Goal: Task Accomplishment & Management: Manage account settings

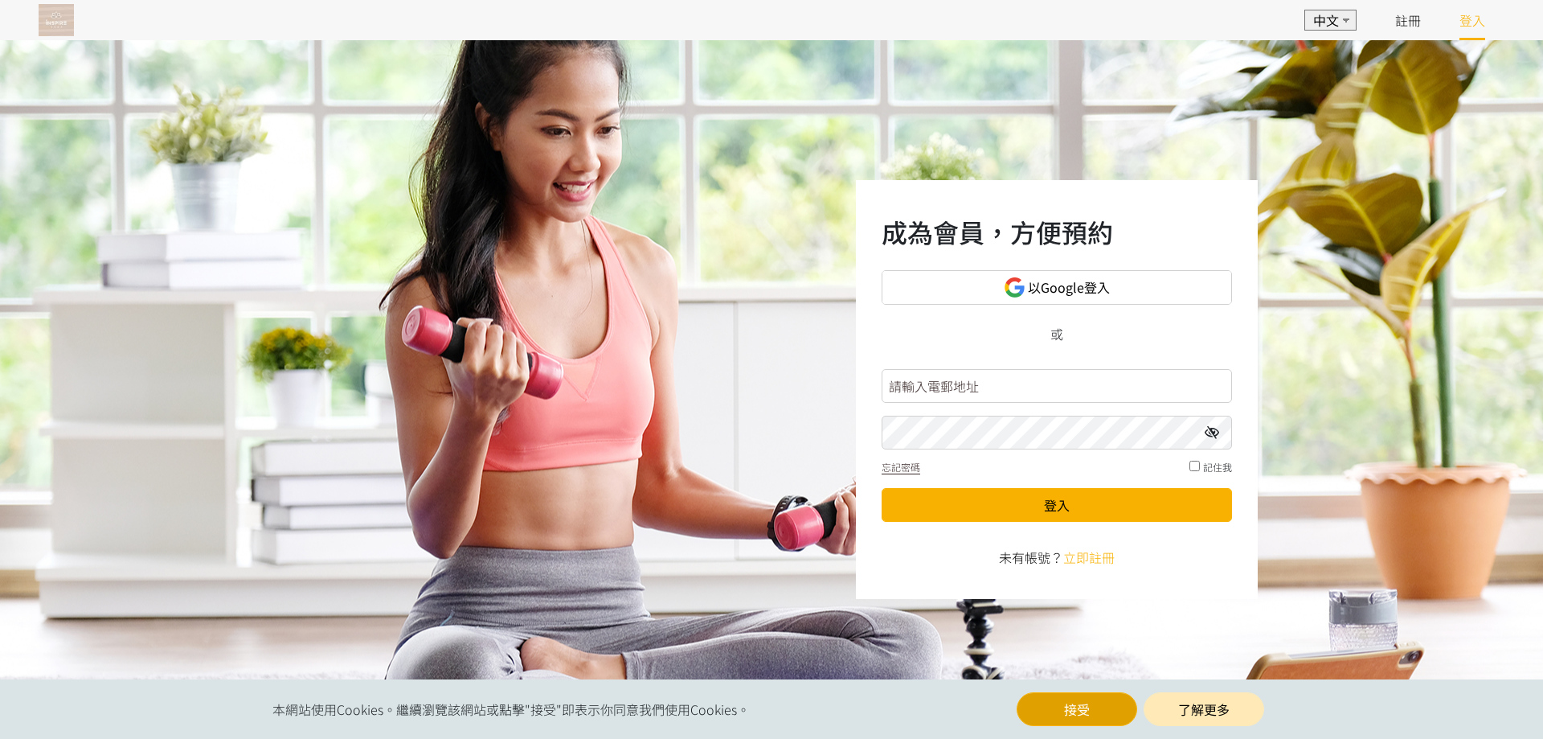
click at [1069, 713] on button "接受" at bounding box center [1077, 709] width 121 height 34
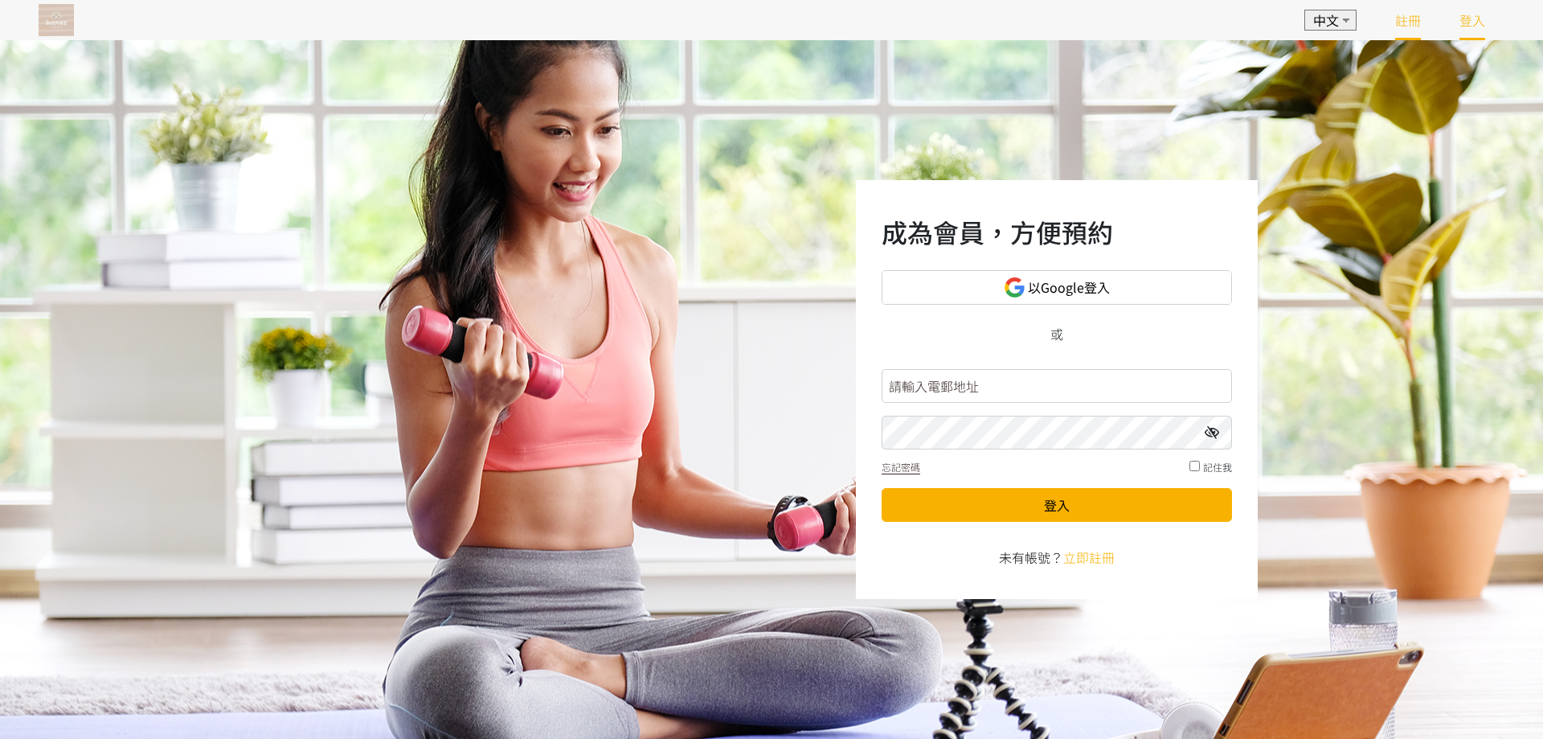
click at [1406, 22] on link "註冊" at bounding box center [1408, 19] width 26 height 19
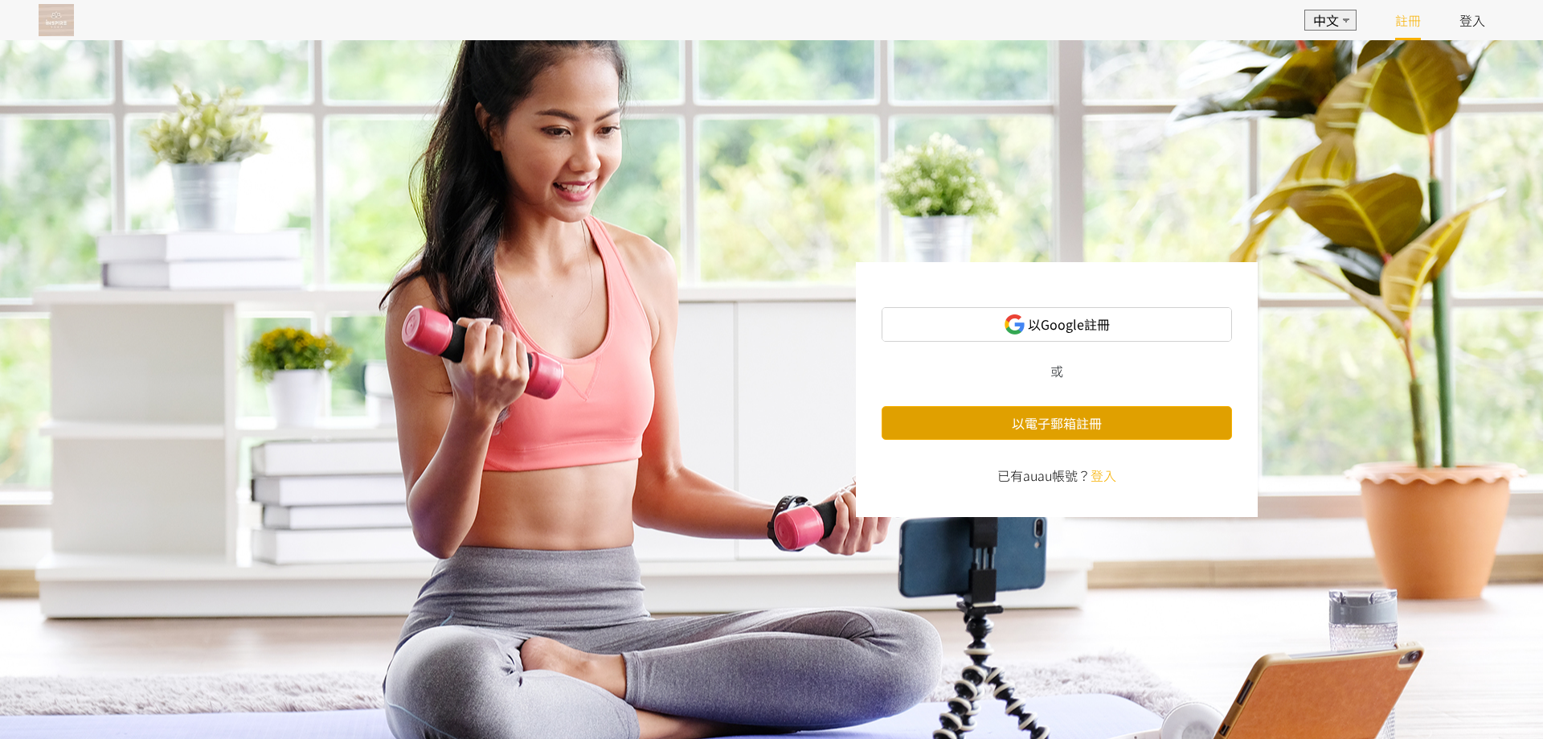
click at [1052, 424] on button "以電子郵箱註冊" at bounding box center [1057, 423] width 350 height 34
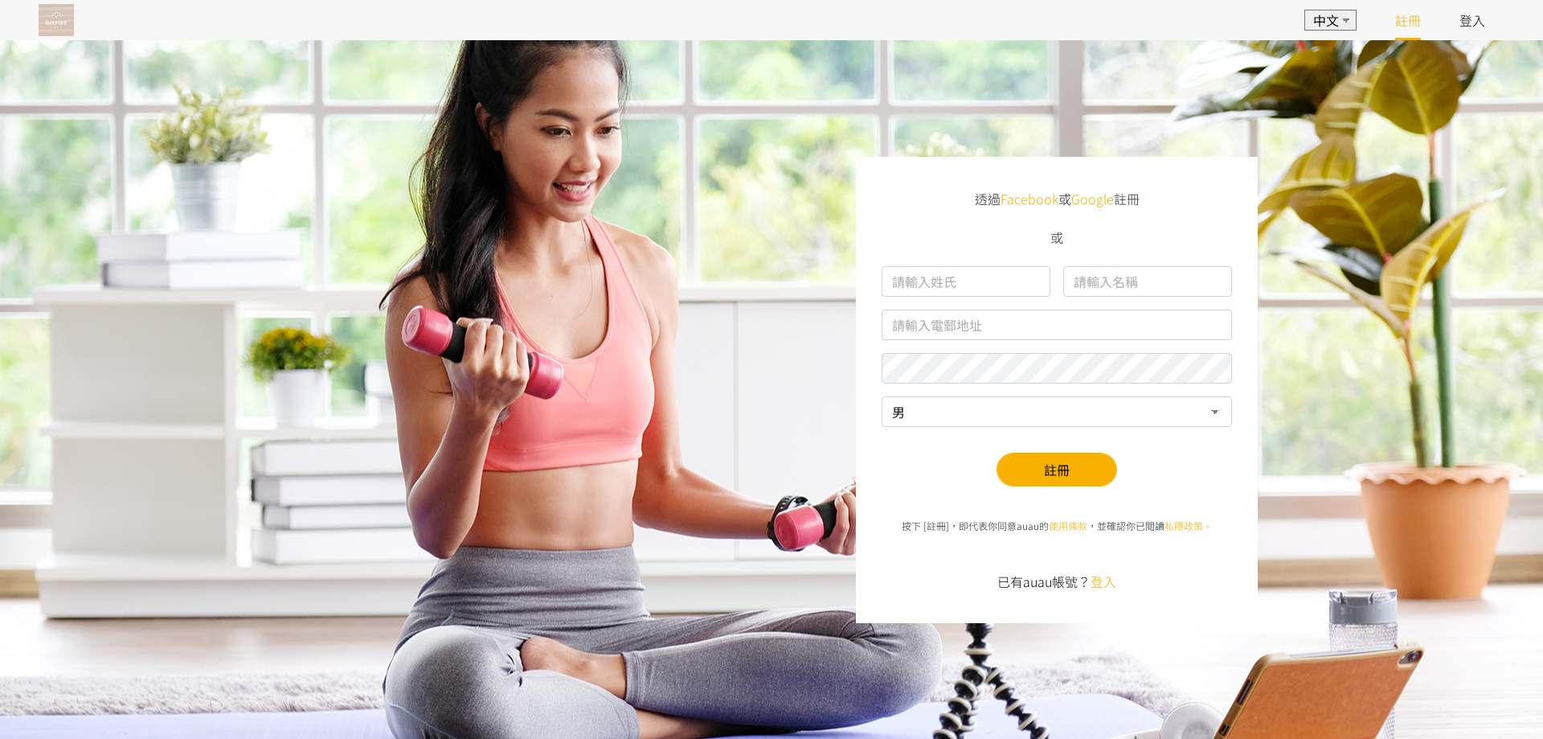
click at [964, 279] on input "text" at bounding box center [966, 281] width 169 height 31
type input "Chow"
type input "[PERSON_NAME]"
type input "ppbb88@netvigator.com"
click at [987, 409] on select "男 女" at bounding box center [1057, 411] width 350 height 31
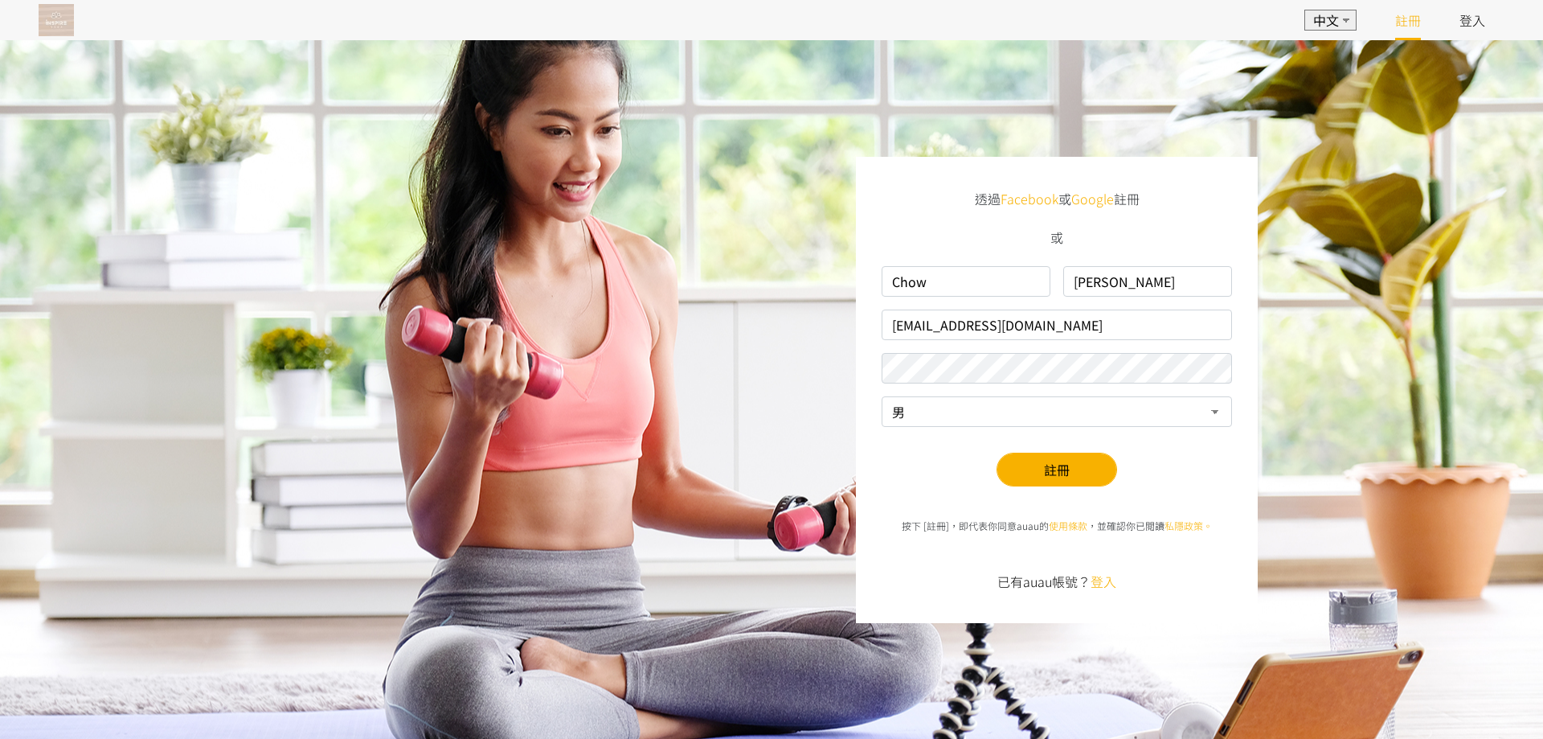
select select "1"
click at [882, 396] on select "男 女" at bounding box center [1057, 411] width 350 height 31
click at [1057, 473] on button "註冊" at bounding box center [1057, 469] width 121 height 34
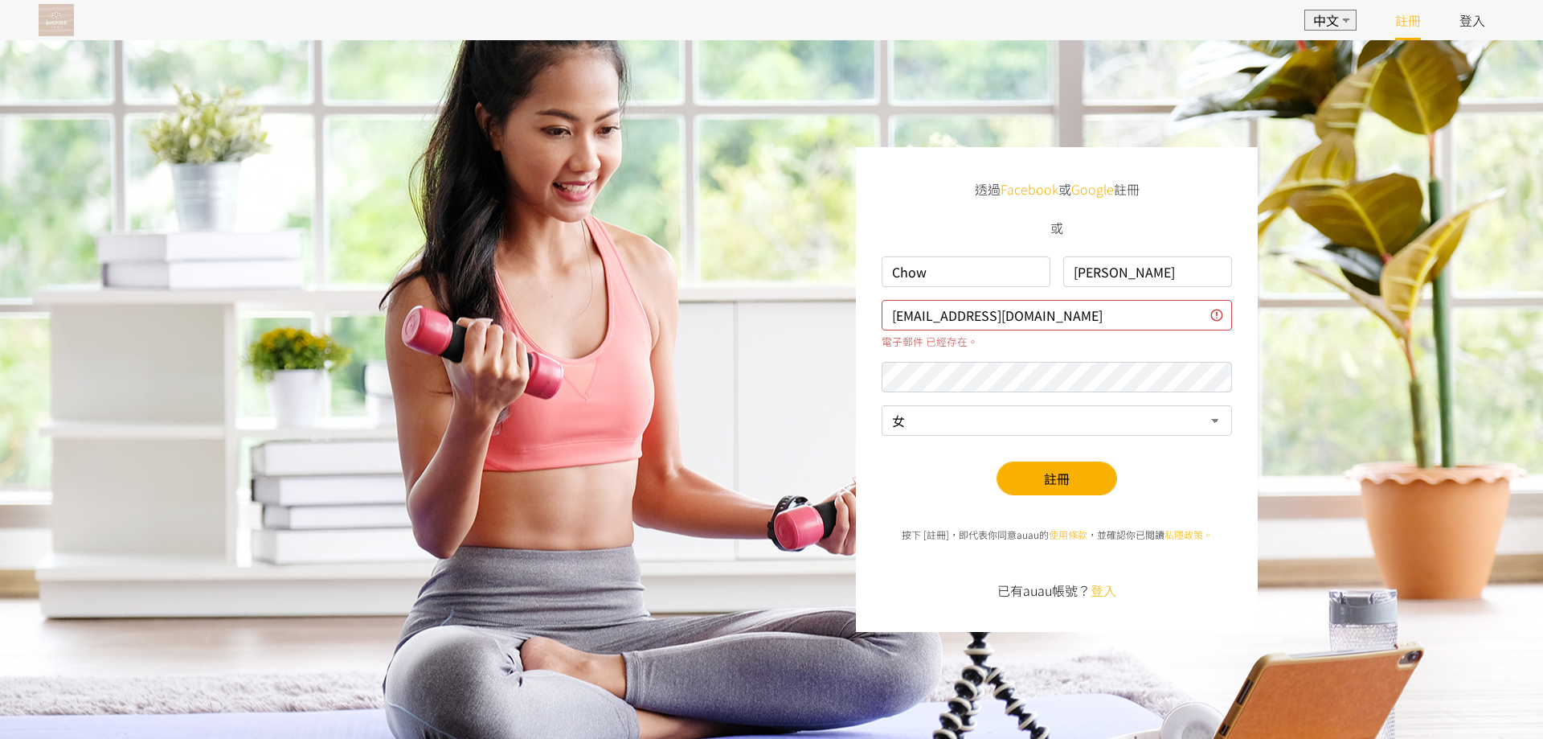
click at [1021, 188] on link "Facebook" at bounding box center [1030, 188] width 58 height 19
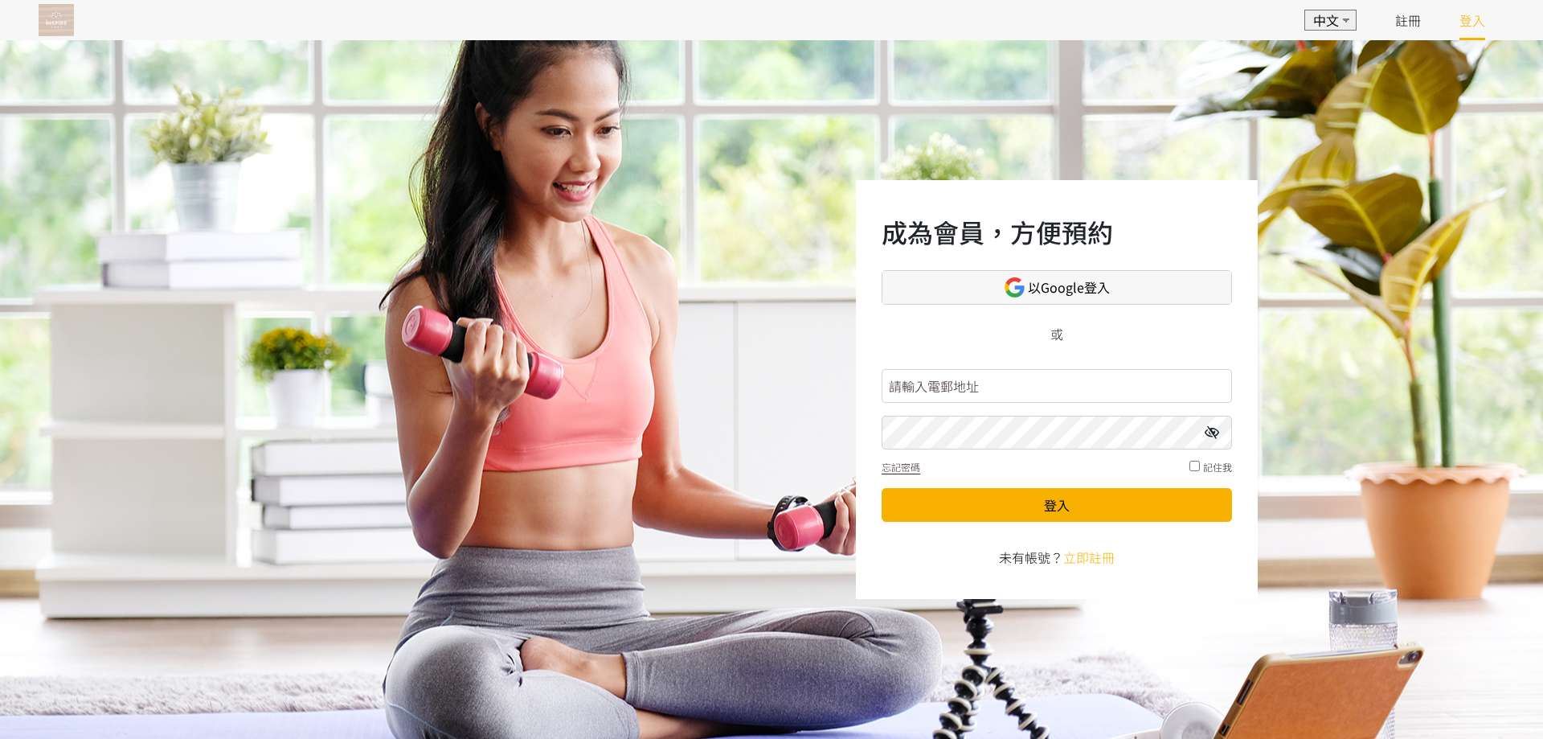
click at [1059, 285] on span "以Google登入" at bounding box center [1069, 287] width 82 height 20
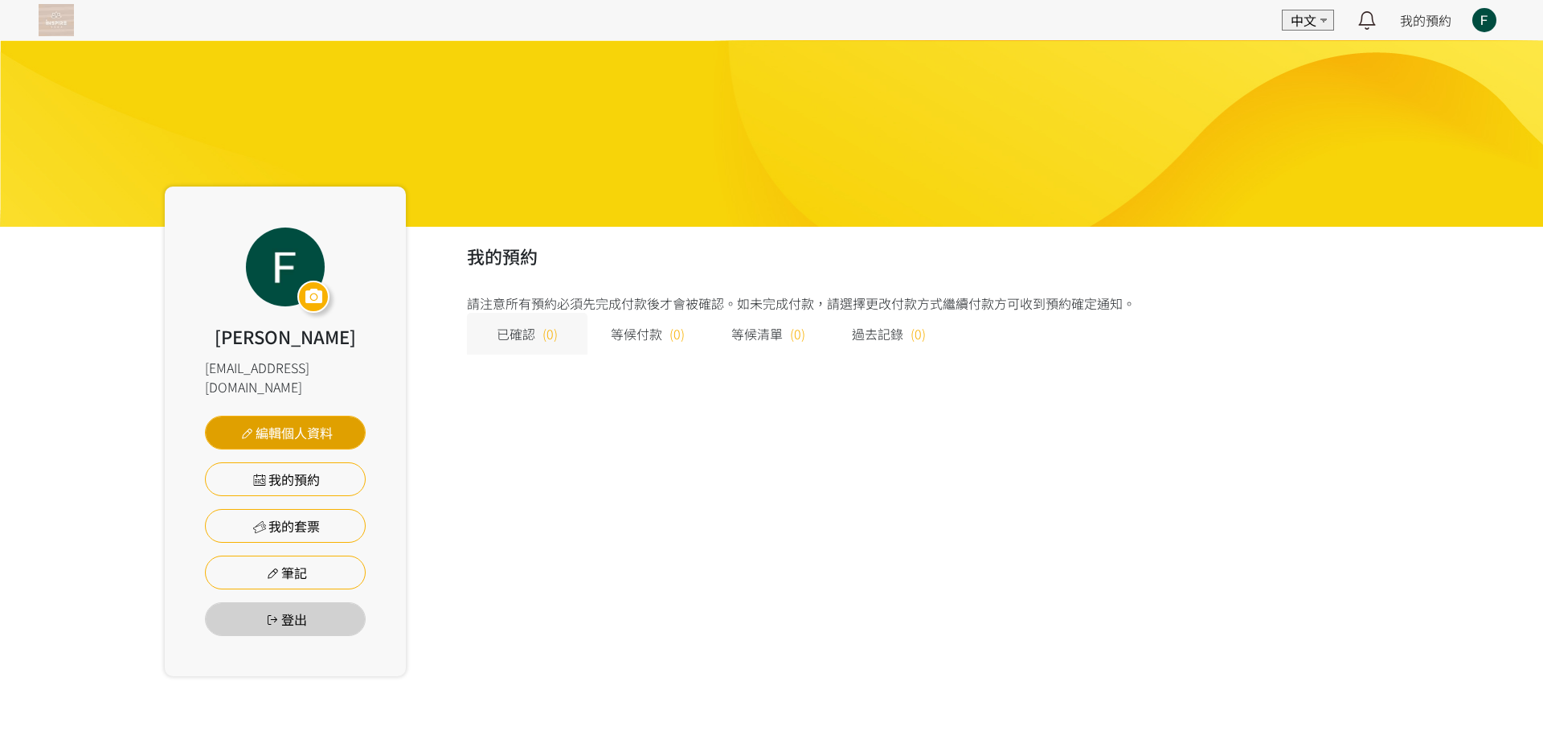
click at [286, 416] on link "編輯個人資料" at bounding box center [285, 433] width 161 height 34
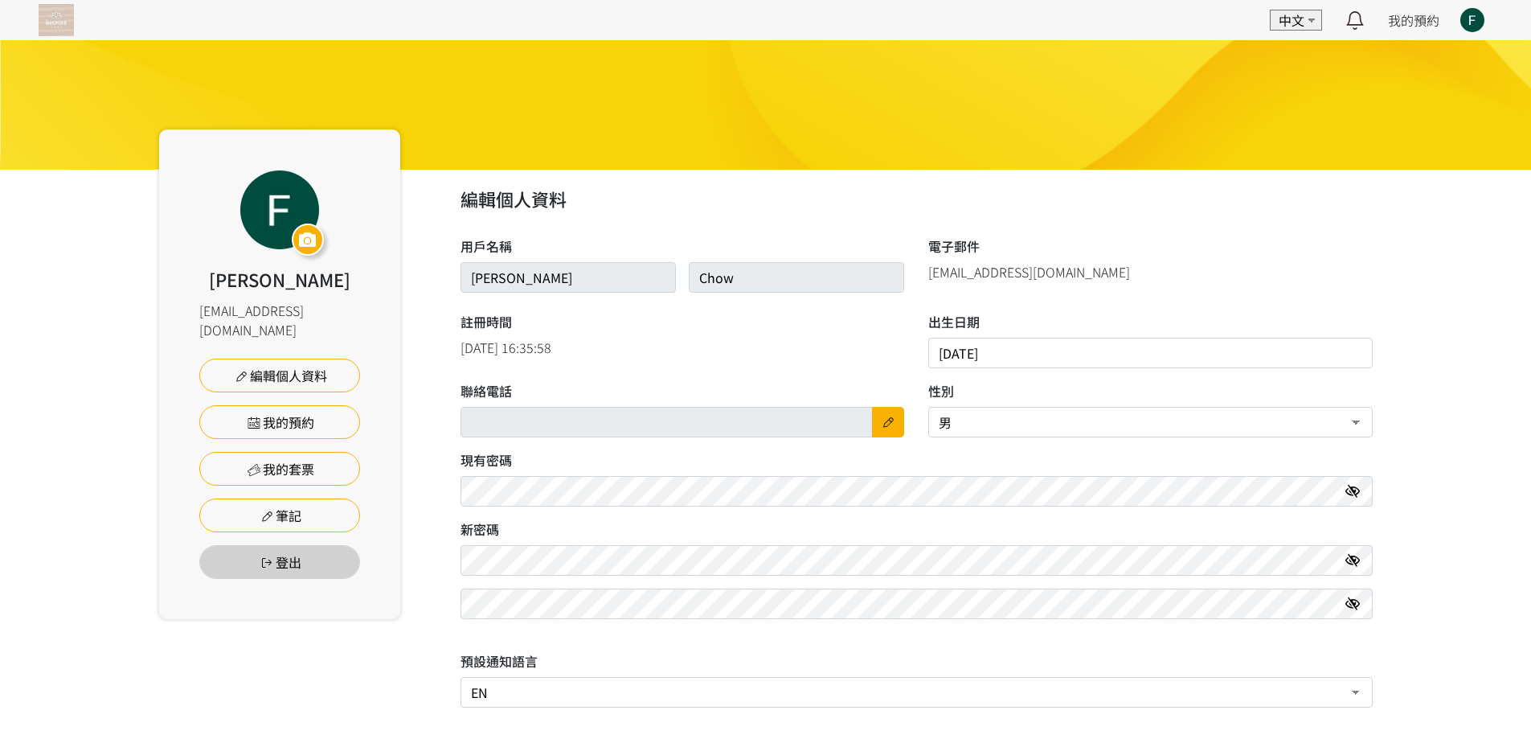
scroll to position [129, 0]
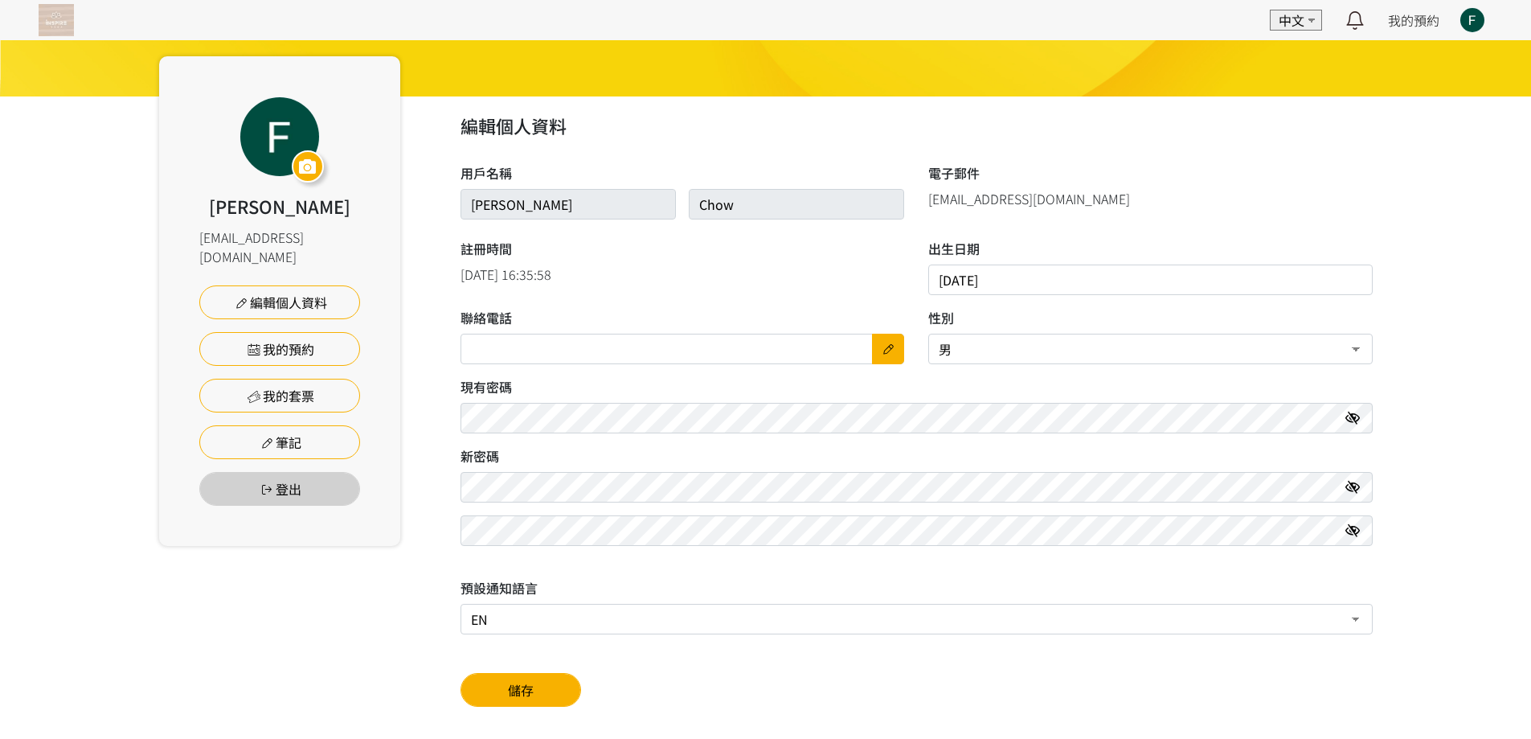
click at [604, 350] on input "text" at bounding box center [683, 349] width 444 height 31
click at [876, 350] on link at bounding box center [888, 349] width 32 height 31
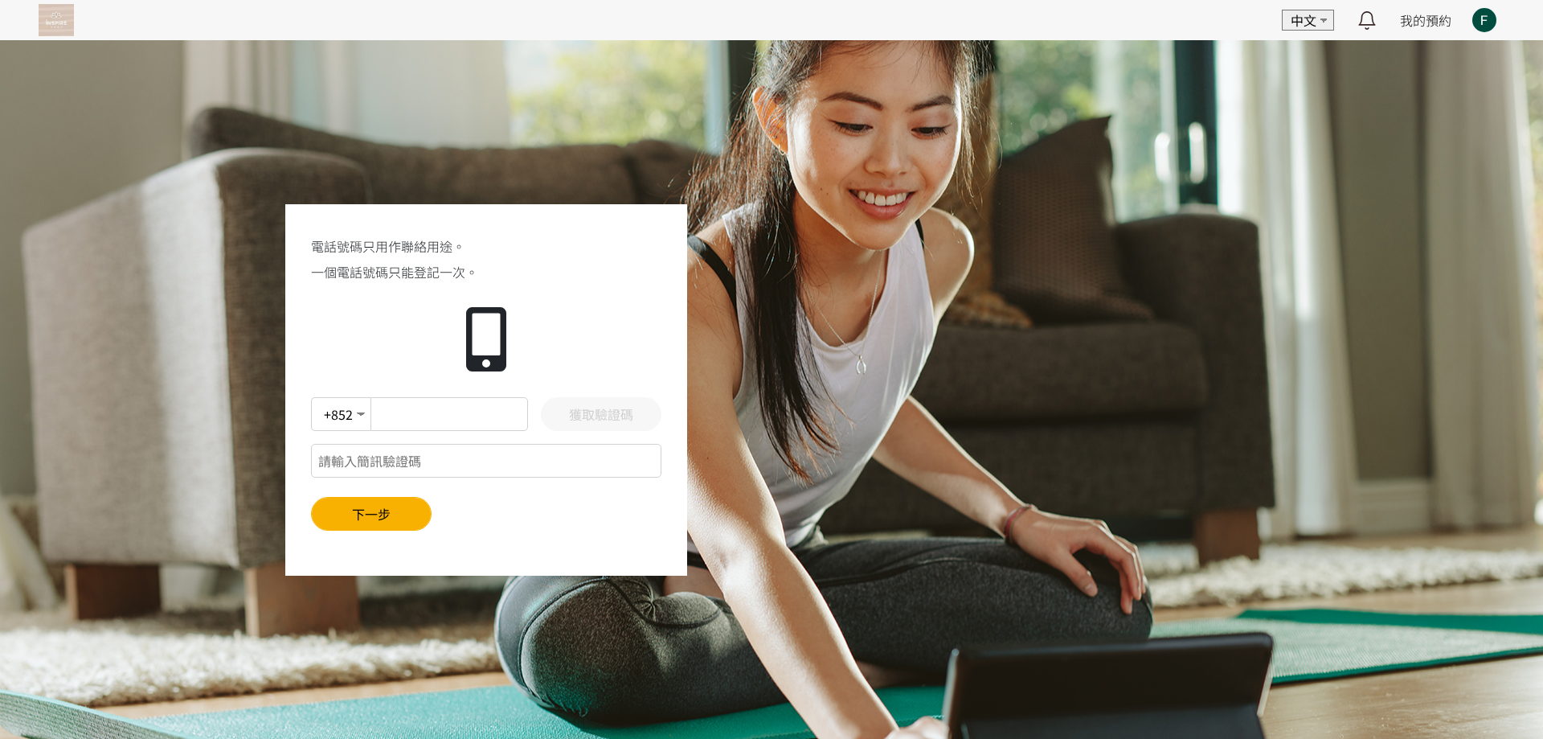
click at [398, 408] on input "text" at bounding box center [450, 414] width 158 height 34
type input "94564364"
click at [618, 414] on button "獲取驗證碼" at bounding box center [601, 414] width 121 height 34
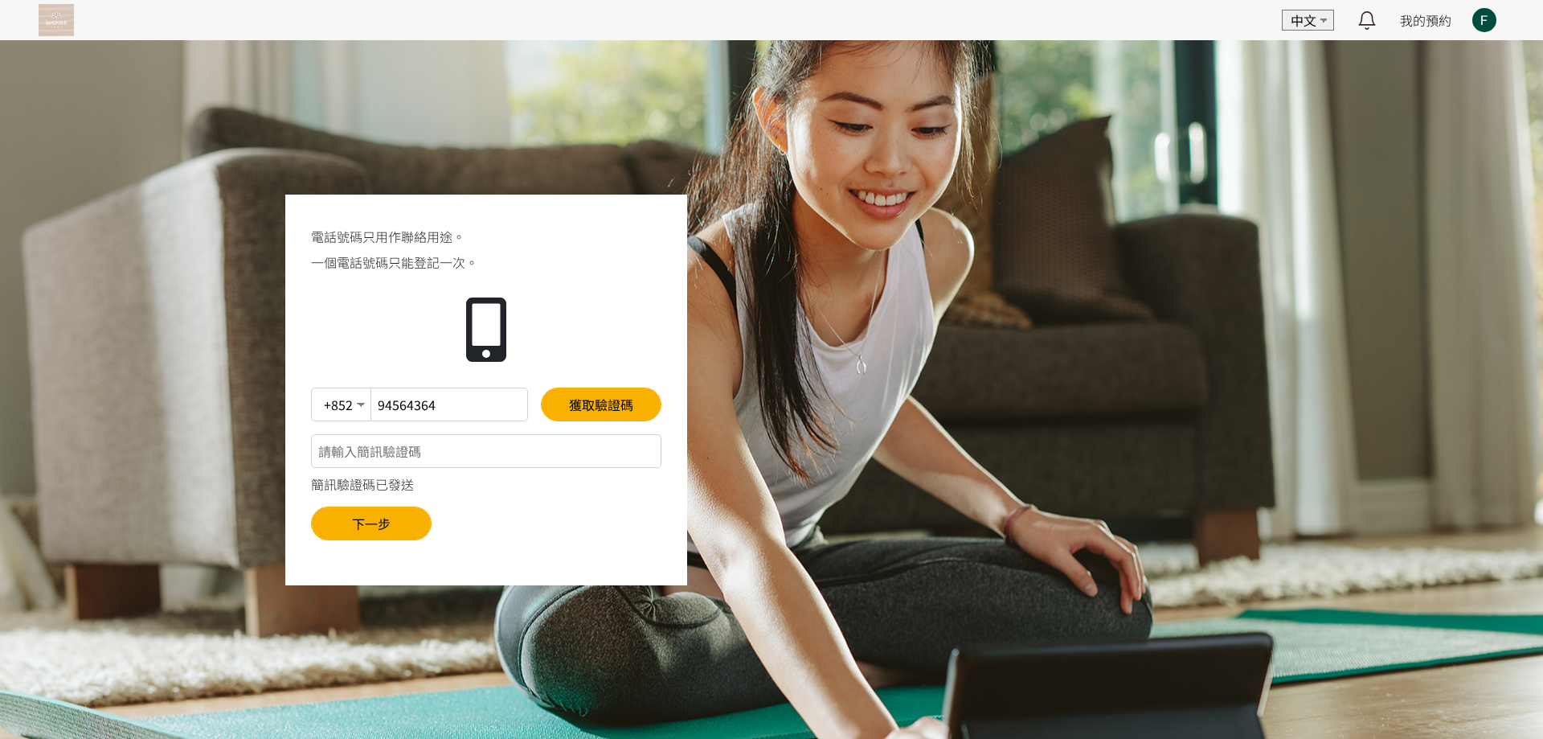
click at [522, 457] on input "text" at bounding box center [486, 451] width 350 height 34
type input "828664"
click at [383, 526] on button "下一步" at bounding box center [371, 523] width 121 height 34
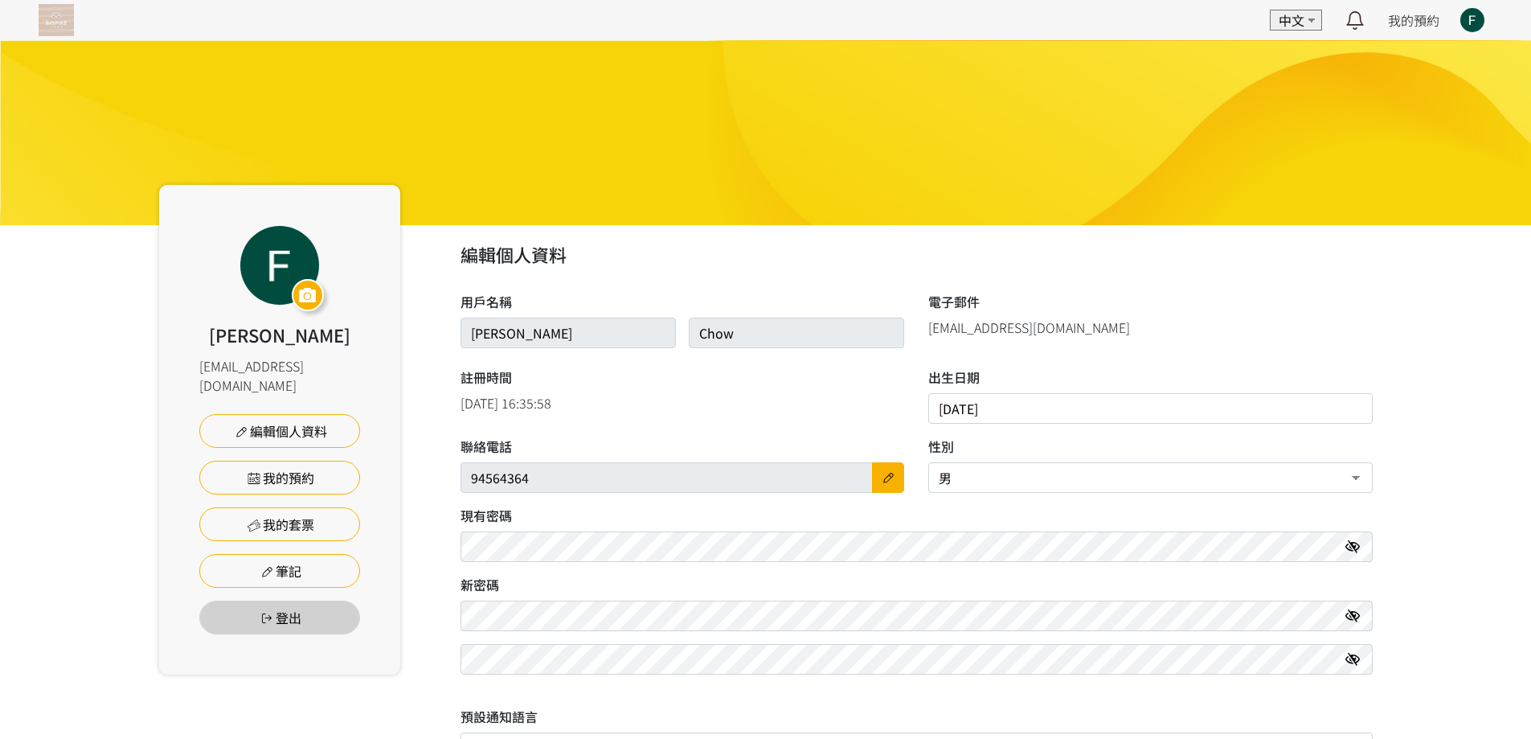
click at [1102, 478] on select "男 女" at bounding box center [1150, 477] width 444 height 31
select select "1"
click at [928, 462] on select "男 女" at bounding box center [1150, 477] width 444 height 31
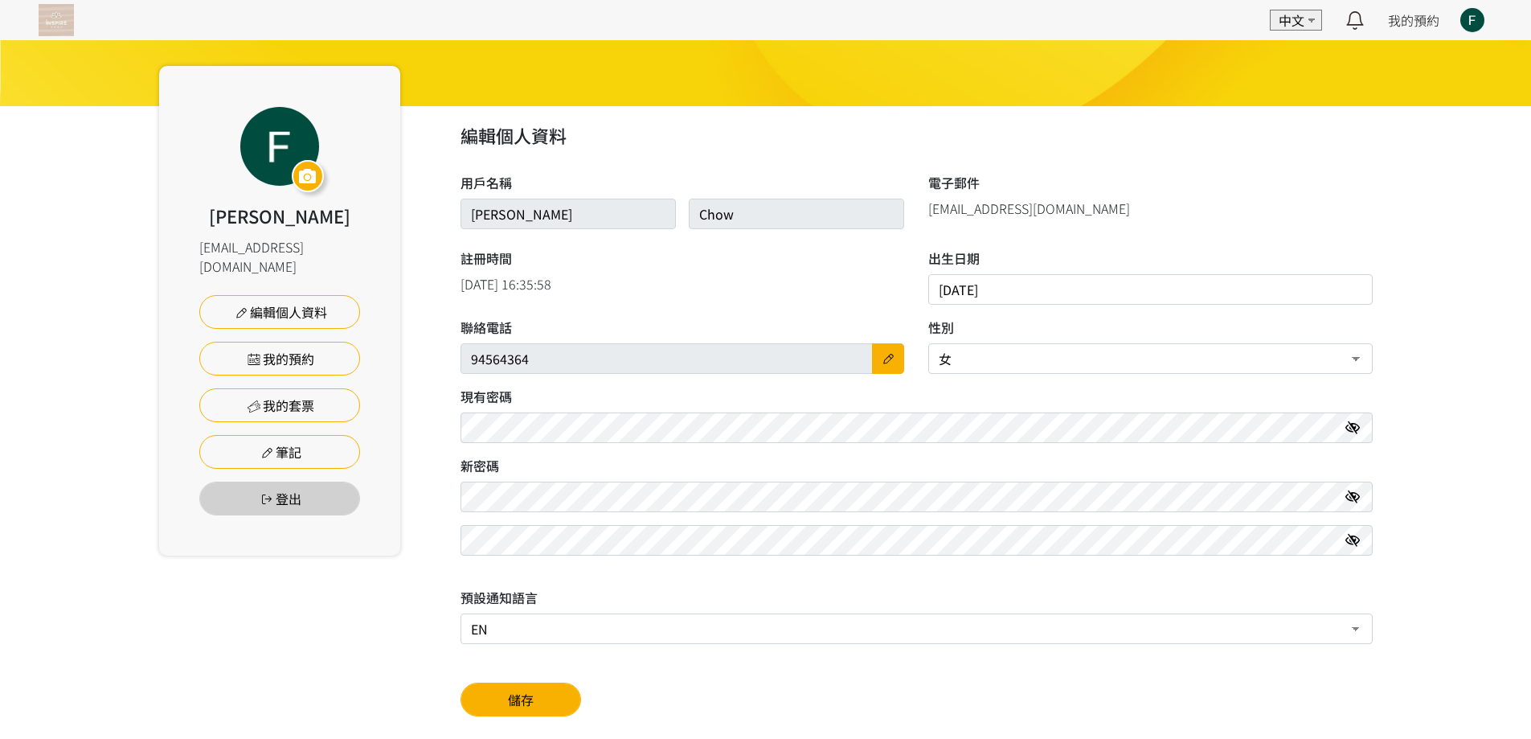
scroll to position [129, 0]
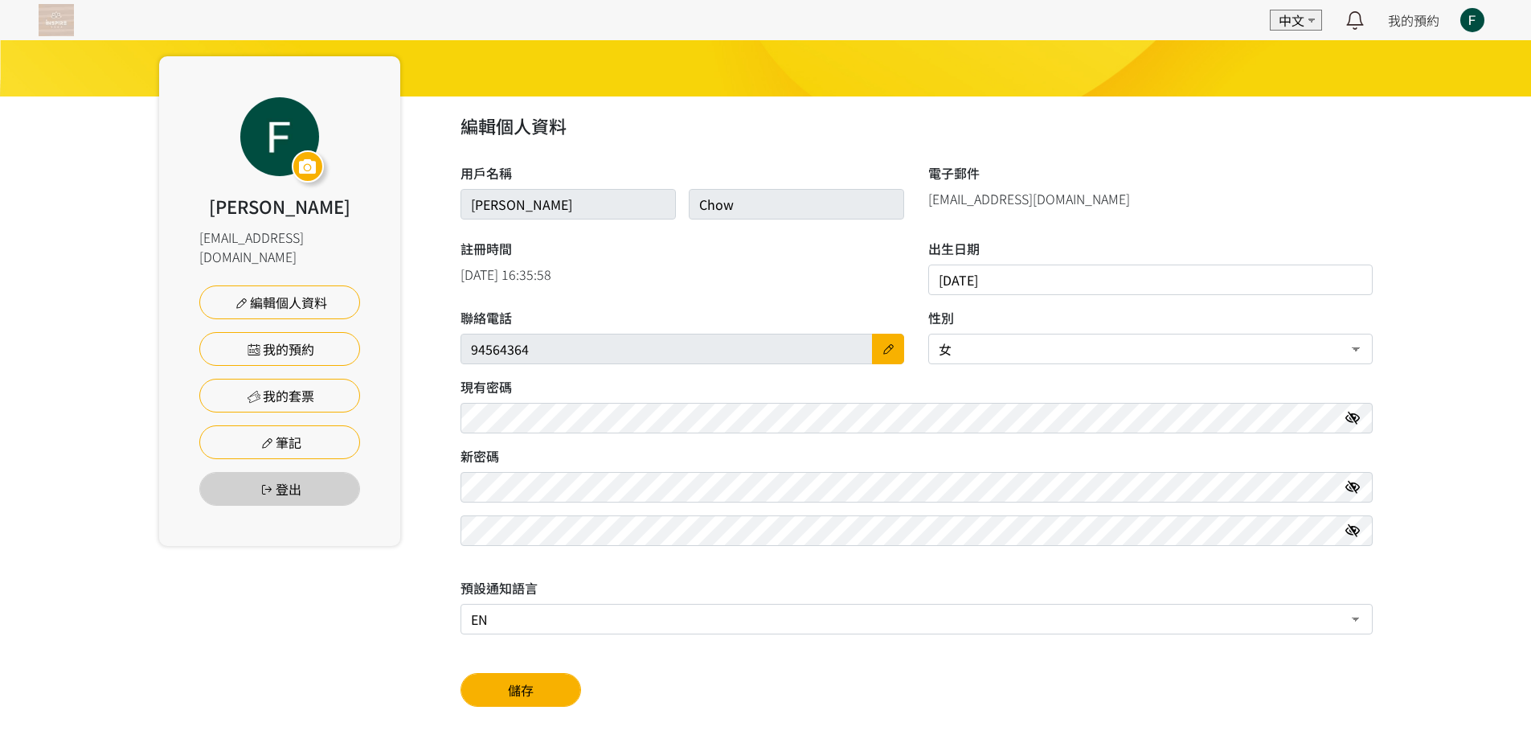
click at [536, 616] on select "EN 中文" at bounding box center [917, 619] width 912 height 31
select select "tc"
click at [461, 604] on select "EN 中文" at bounding box center [917, 619] width 912 height 31
click at [511, 692] on button "儲存" at bounding box center [521, 690] width 121 height 34
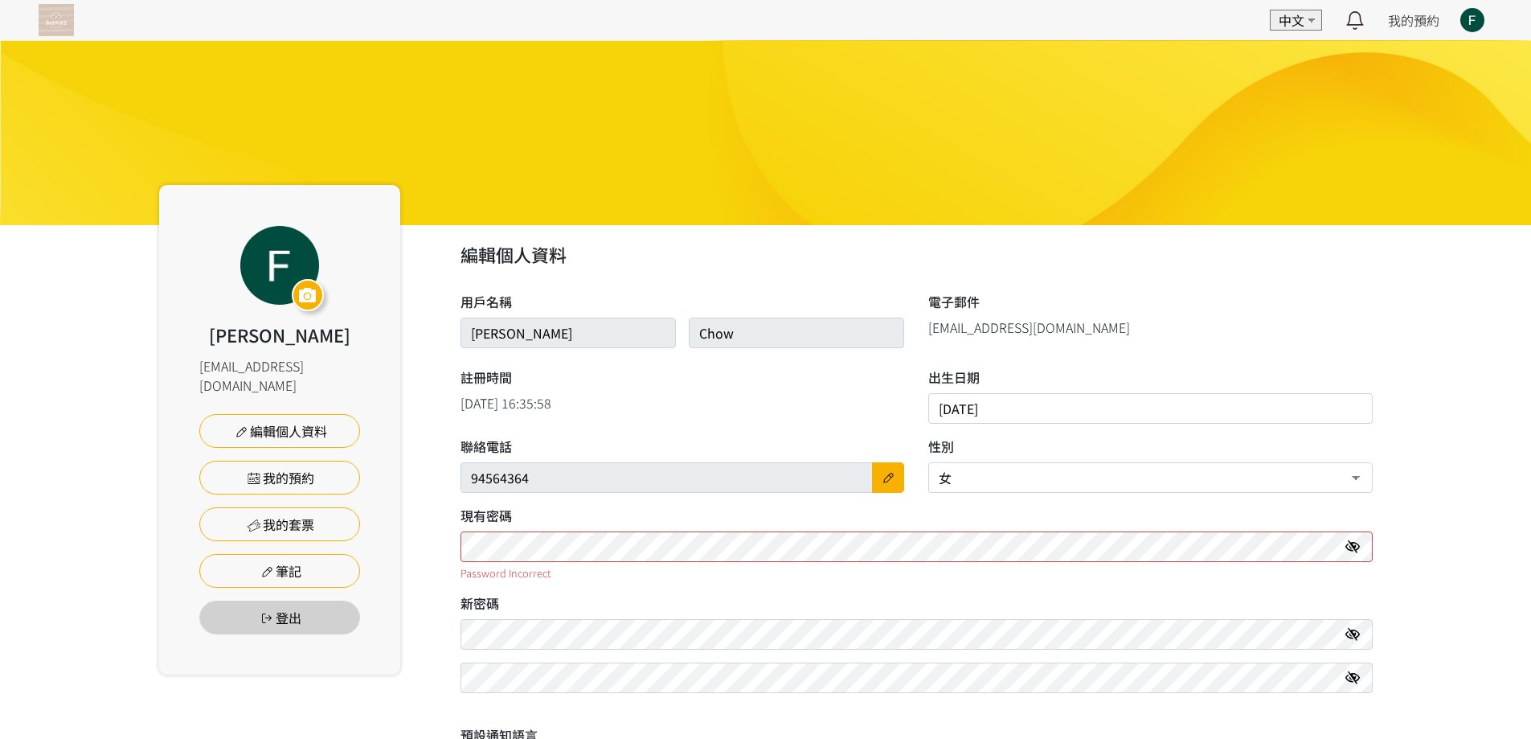
click at [1357, 543] on icon at bounding box center [1352, 546] width 14 height 13
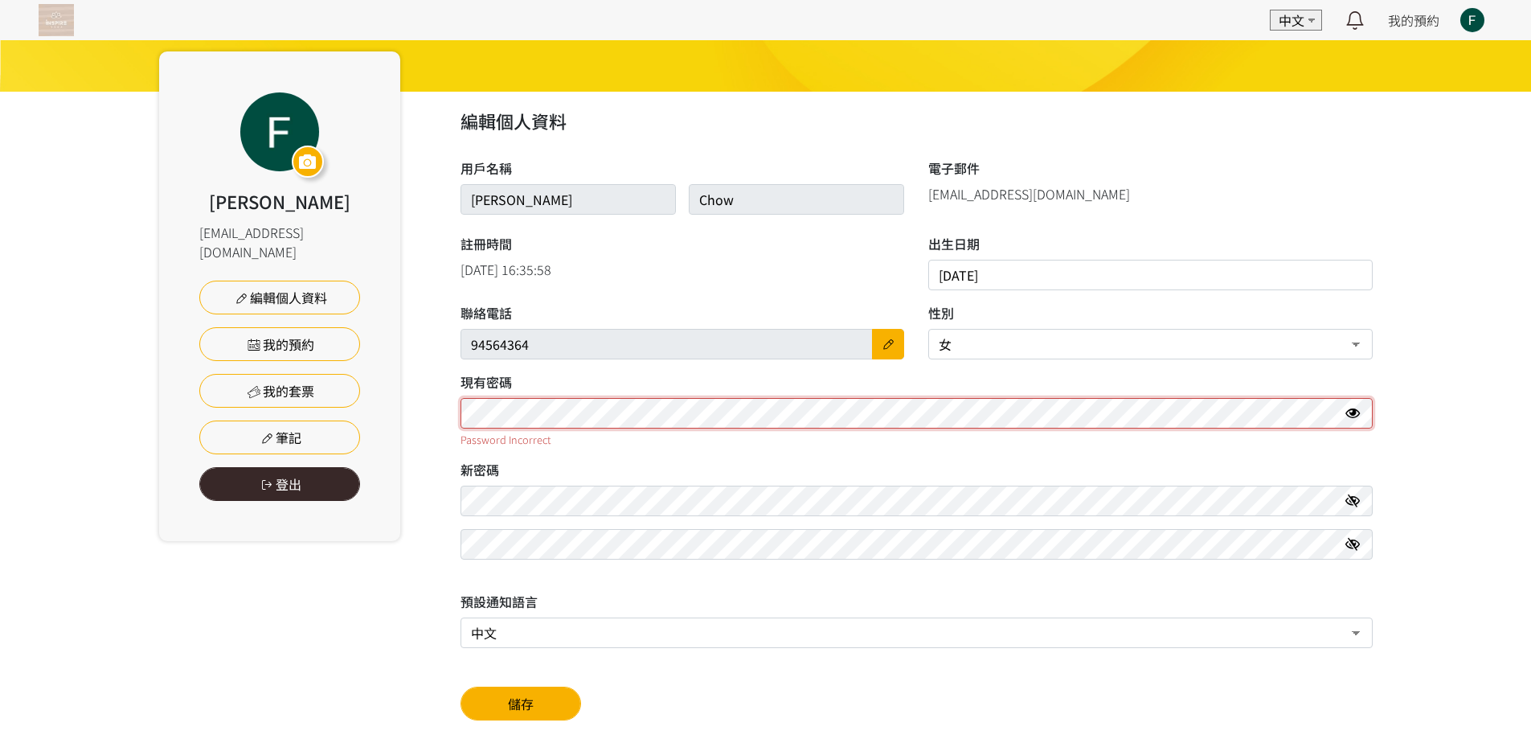
scroll to position [147, 0]
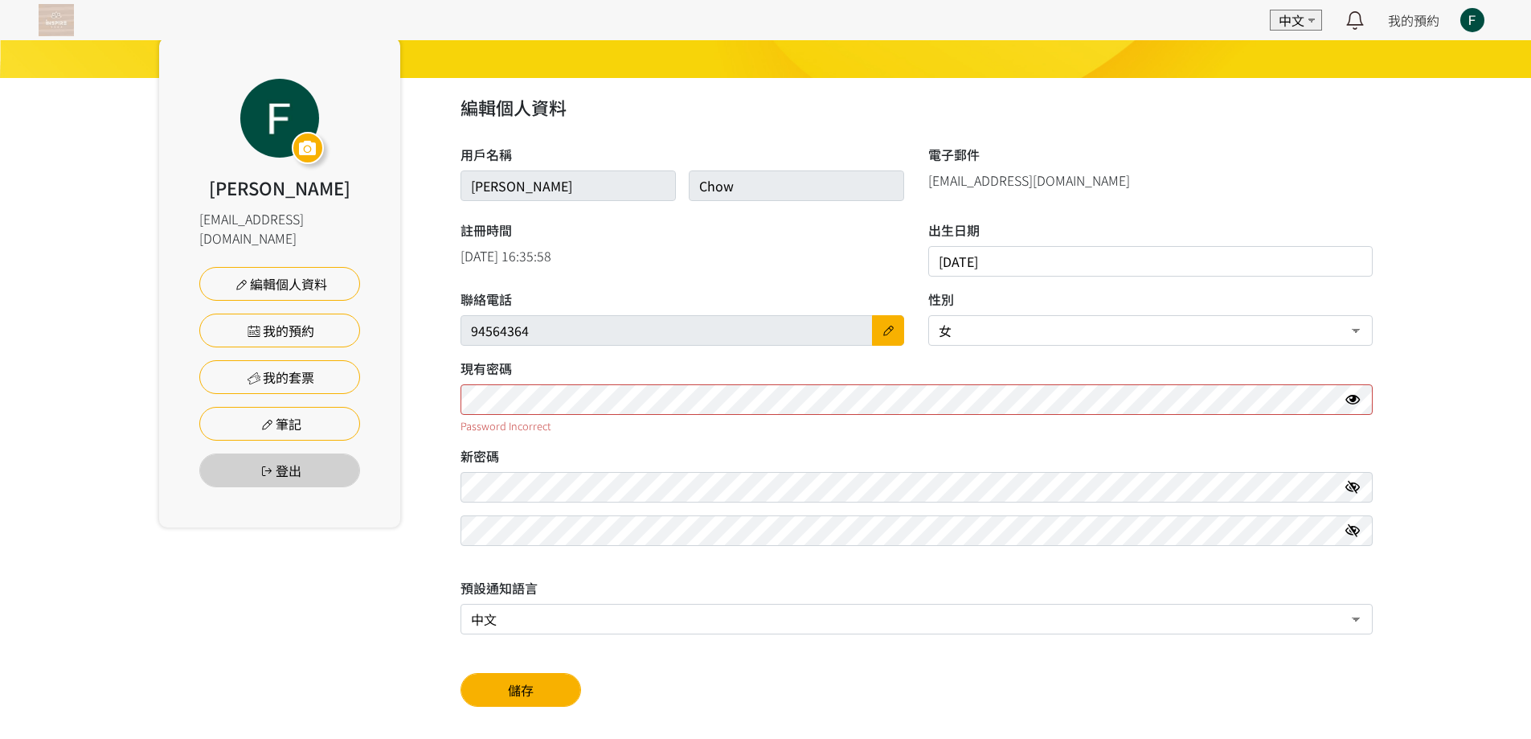
click at [1349, 399] on icon at bounding box center [1352, 399] width 14 height 13
click at [279, 116] on div at bounding box center [279, 118] width 79 height 79
